Goal: Use online tool/utility

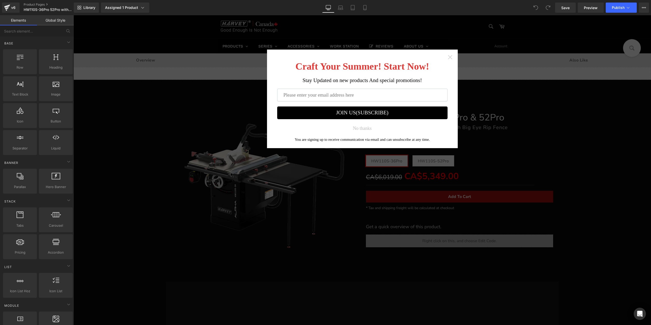
click at [448, 59] on icon "Close widget" at bounding box center [450, 57] width 5 height 5
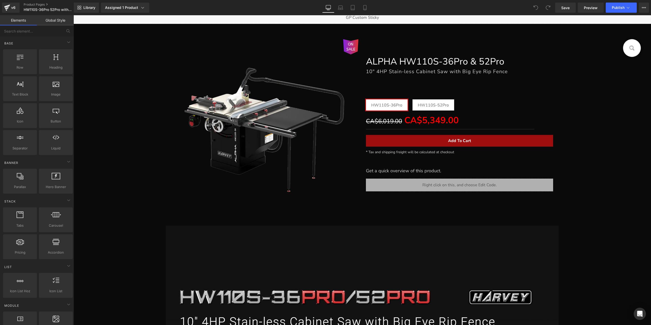
scroll to position [25, 0]
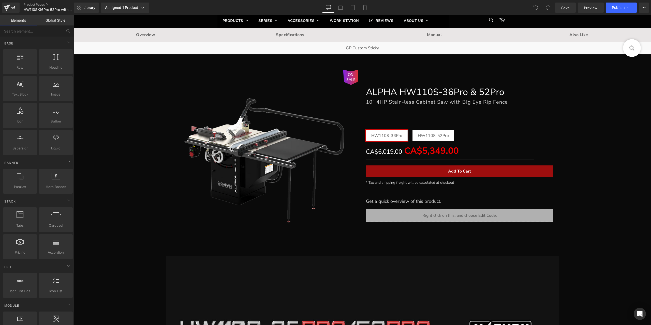
click at [446, 218] on div "Liquid" at bounding box center [459, 215] width 187 height 13
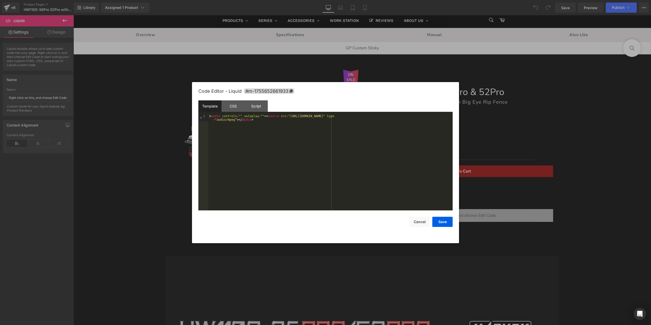
click at [0, 0] on div at bounding box center [0, 0] width 0 height 0
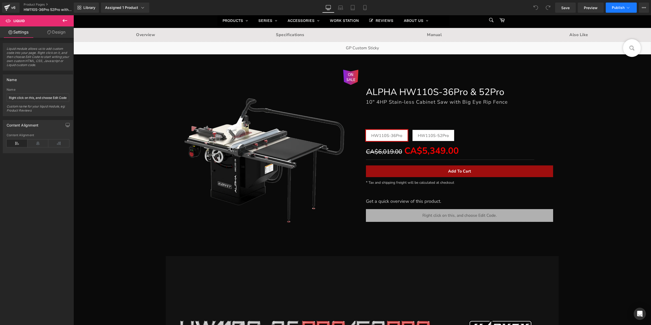
click at [617, 7] on span "Publish" at bounding box center [618, 8] width 13 height 4
